Goal: Information Seeking & Learning: Learn about a topic

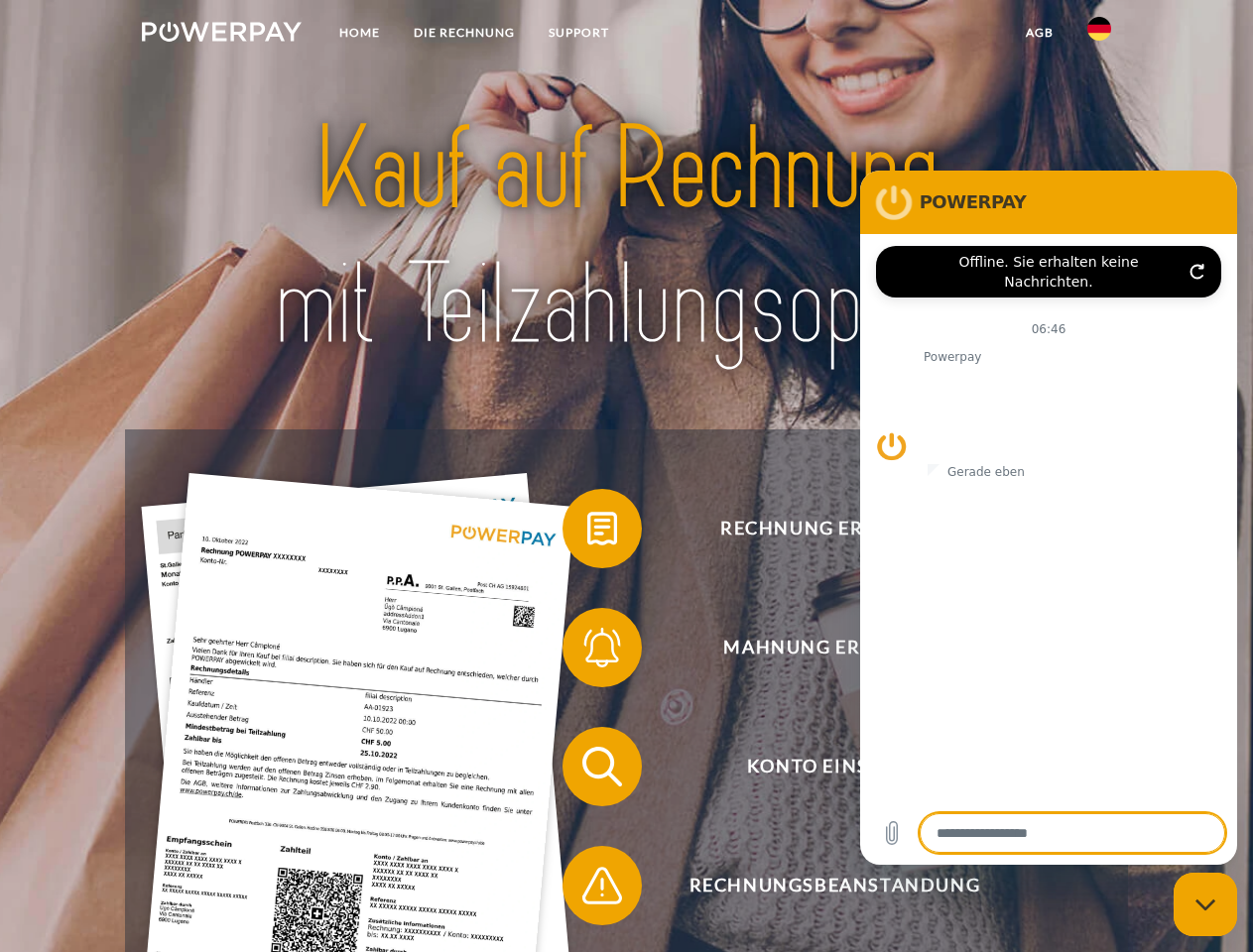
click at [221, 35] on img at bounding box center [222, 32] width 160 height 20
click at [1099, 35] on img at bounding box center [1099, 29] width 24 height 24
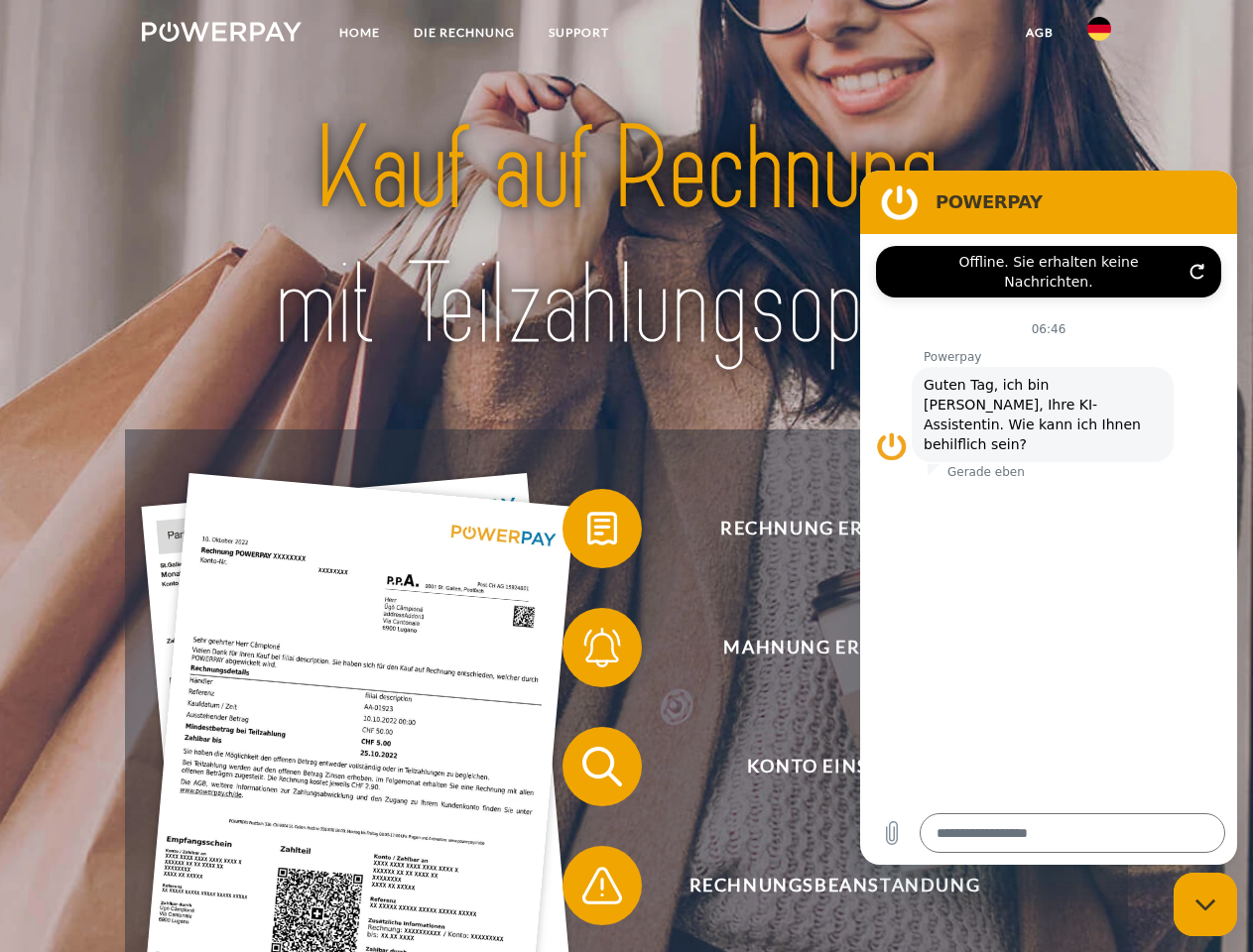
click at [1038, 33] on link "agb" at bounding box center [1039, 33] width 61 height 36
click at [587, 533] on span at bounding box center [572, 528] width 99 height 99
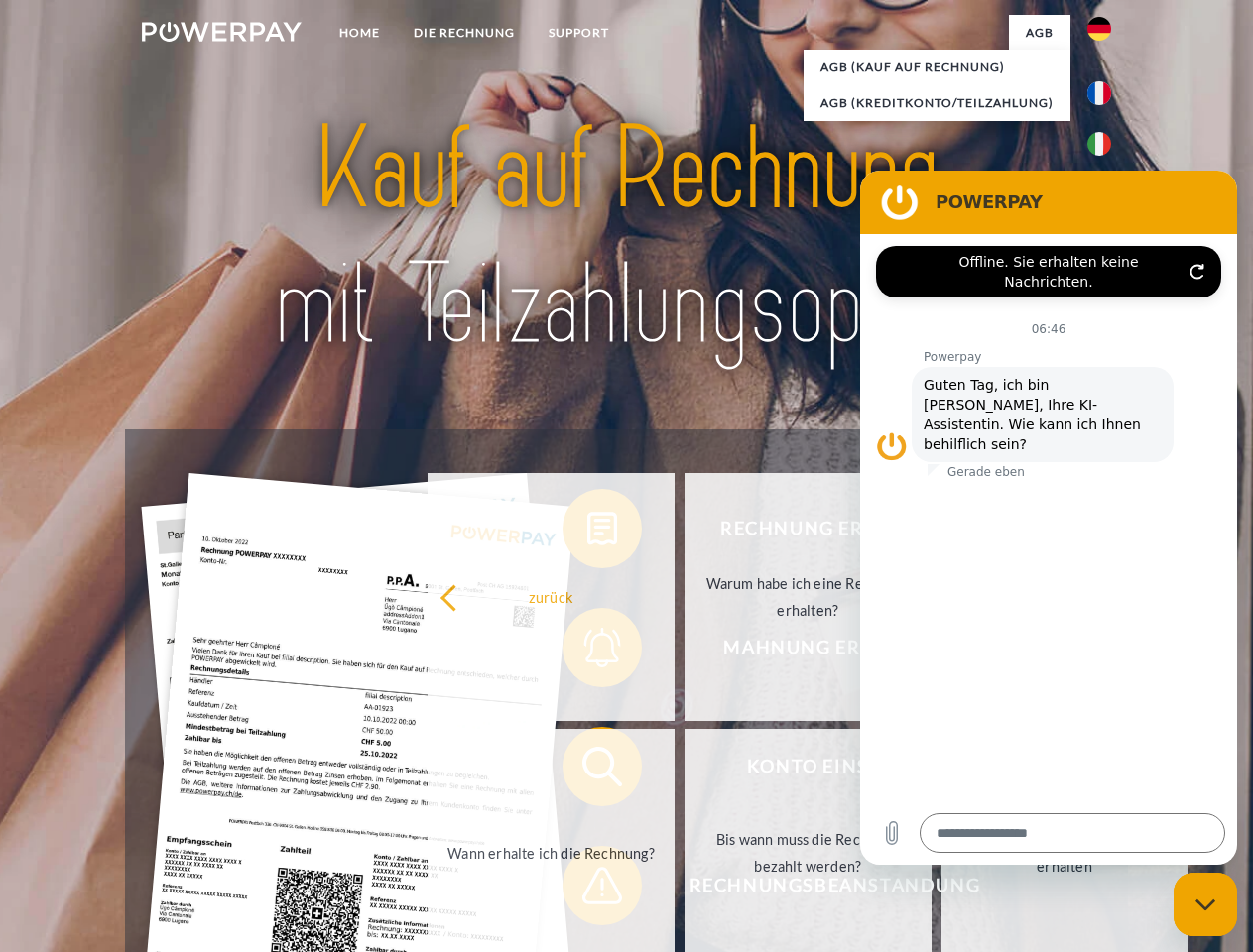
click at [587, 652] on div "Rechnung erhalten? Mahnung erhalten? Konto einsehen" at bounding box center [626, 825] width 1002 height 793
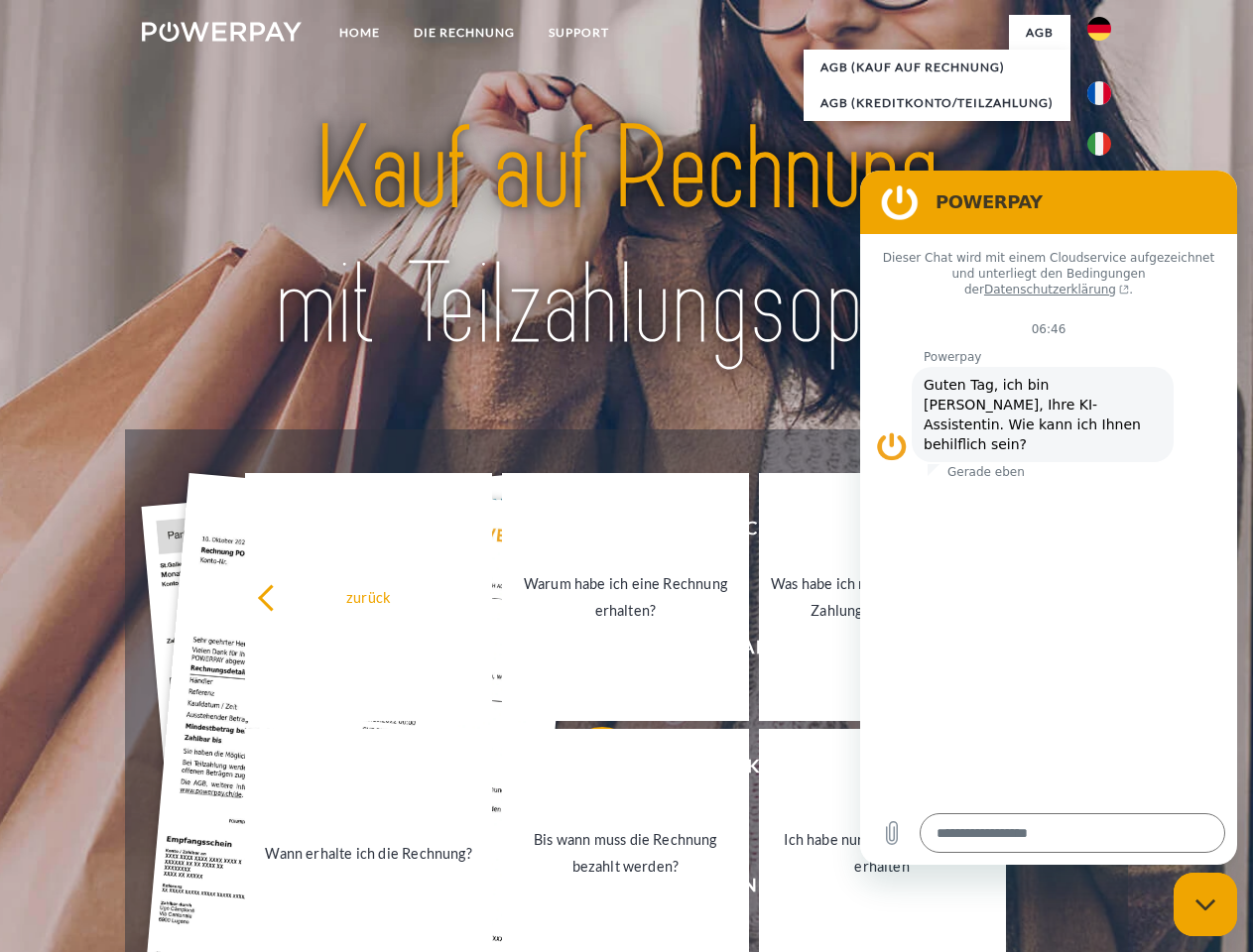
click at [587, 771] on link "Bis wann muss die Rechnung bezahlt werden?" at bounding box center [625, 853] width 247 height 248
click at [587, 890] on span at bounding box center [572, 885] width 99 height 99
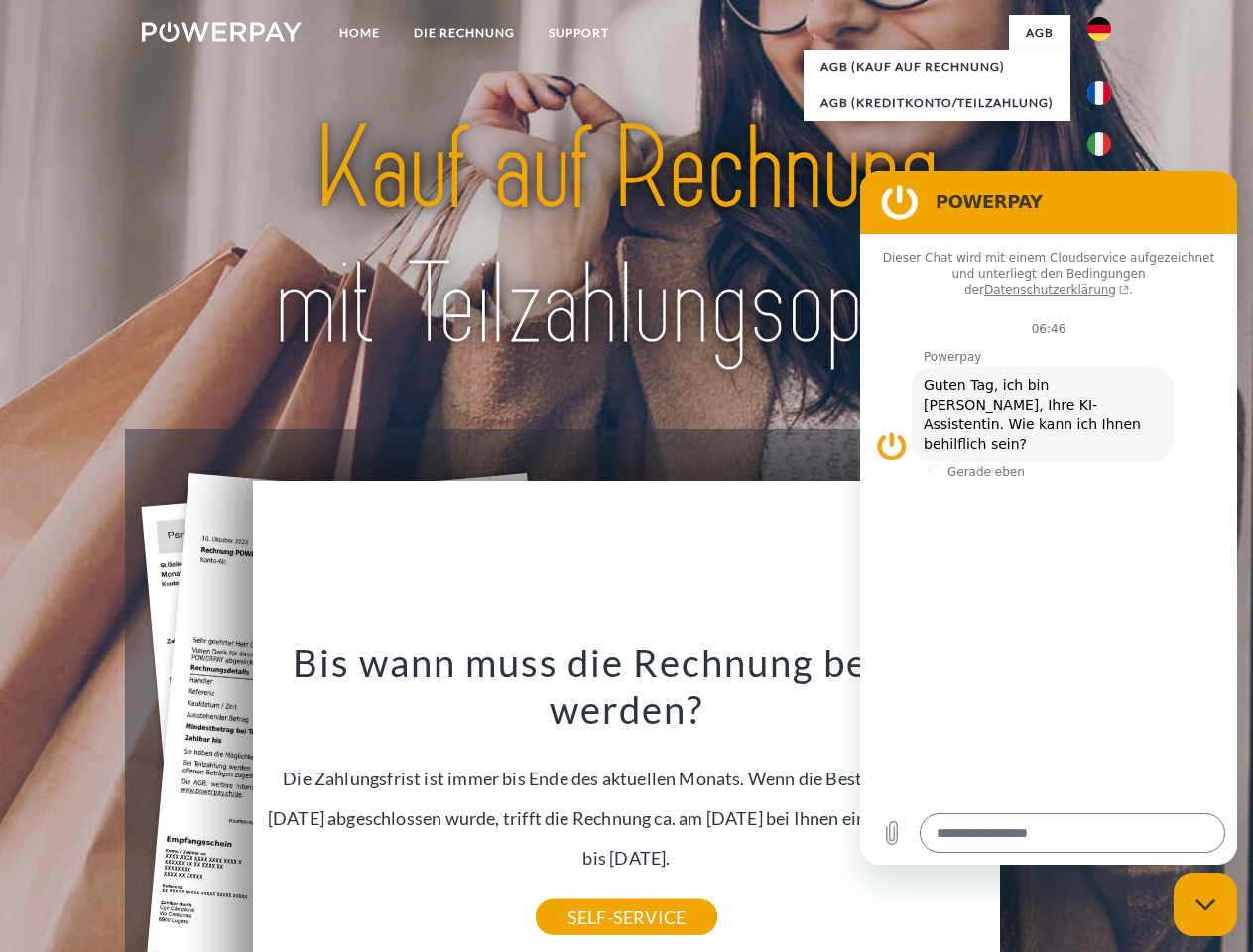
click at [1205, 905] on icon "Messaging-Fenster schließen" at bounding box center [1205, 905] width 21 height 13
type textarea "*"
